Goal: Task Accomplishment & Management: Use online tool/utility

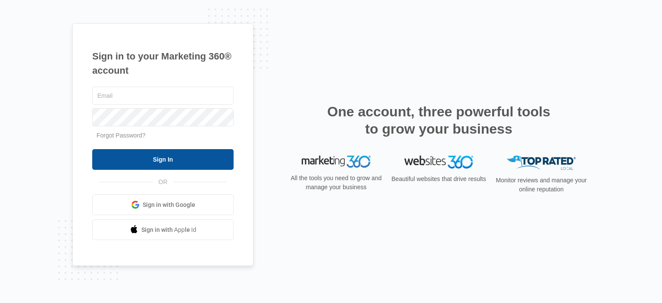
type input "[EMAIL_ADDRESS][DOMAIN_NAME]"
click at [117, 152] on input "Sign In" at bounding box center [162, 159] width 141 height 21
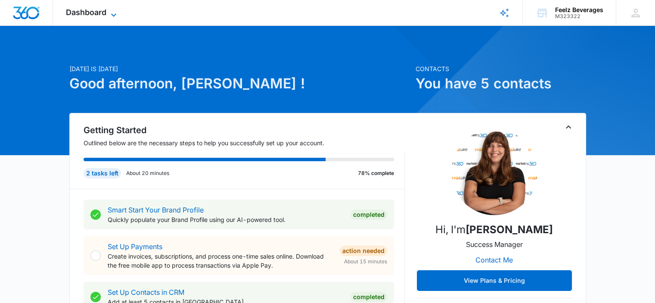
click at [111, 11] on icon at bounding box center [114, 15] width 10 height 10
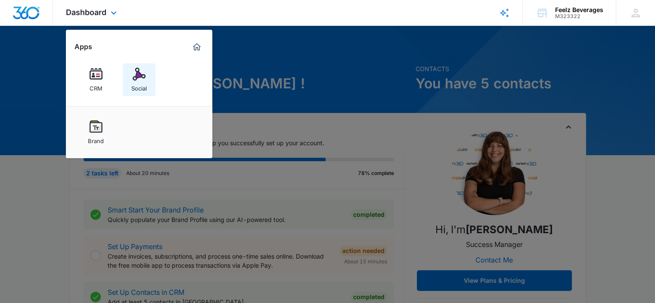
click at [150, 81] on link "Social" at bounding box center [139, 79] width 33 height 33
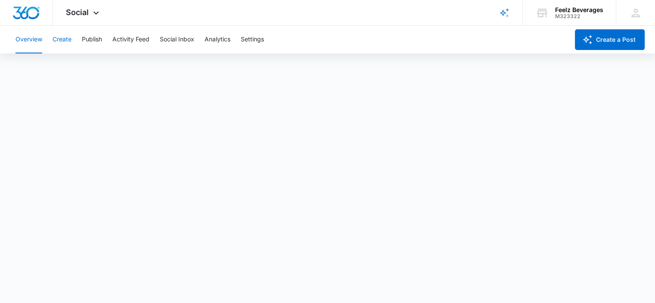
click at [71, 44] on button "Create" at bounding box center [62, 40] width 19 height 28
click at [97, 44] on button "Publish" at bounding box center [92, 40] width 20 height 28
click at [36, 70] on button "Calendar" at bounding box center [28, 66] width 25 height 24
click at [56, 62] on button "Schedules" at bounding box center [65, 66] width 29 height 24
click at [33, 68] on button "Calendar" at bounding box center [28, 66] width 25 height 24
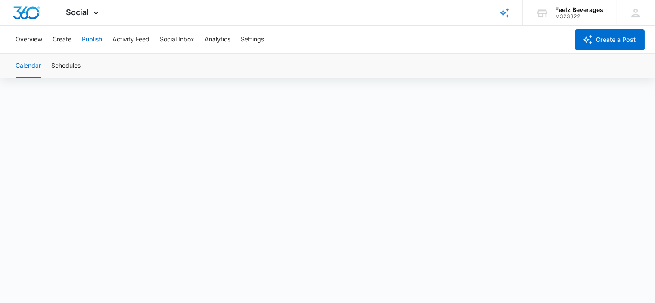
click at [34, 65] on button "Calendar" at bounding box center [28, 66] width 25 height 24
